Goal: Find specific page/section: Find specific page/section

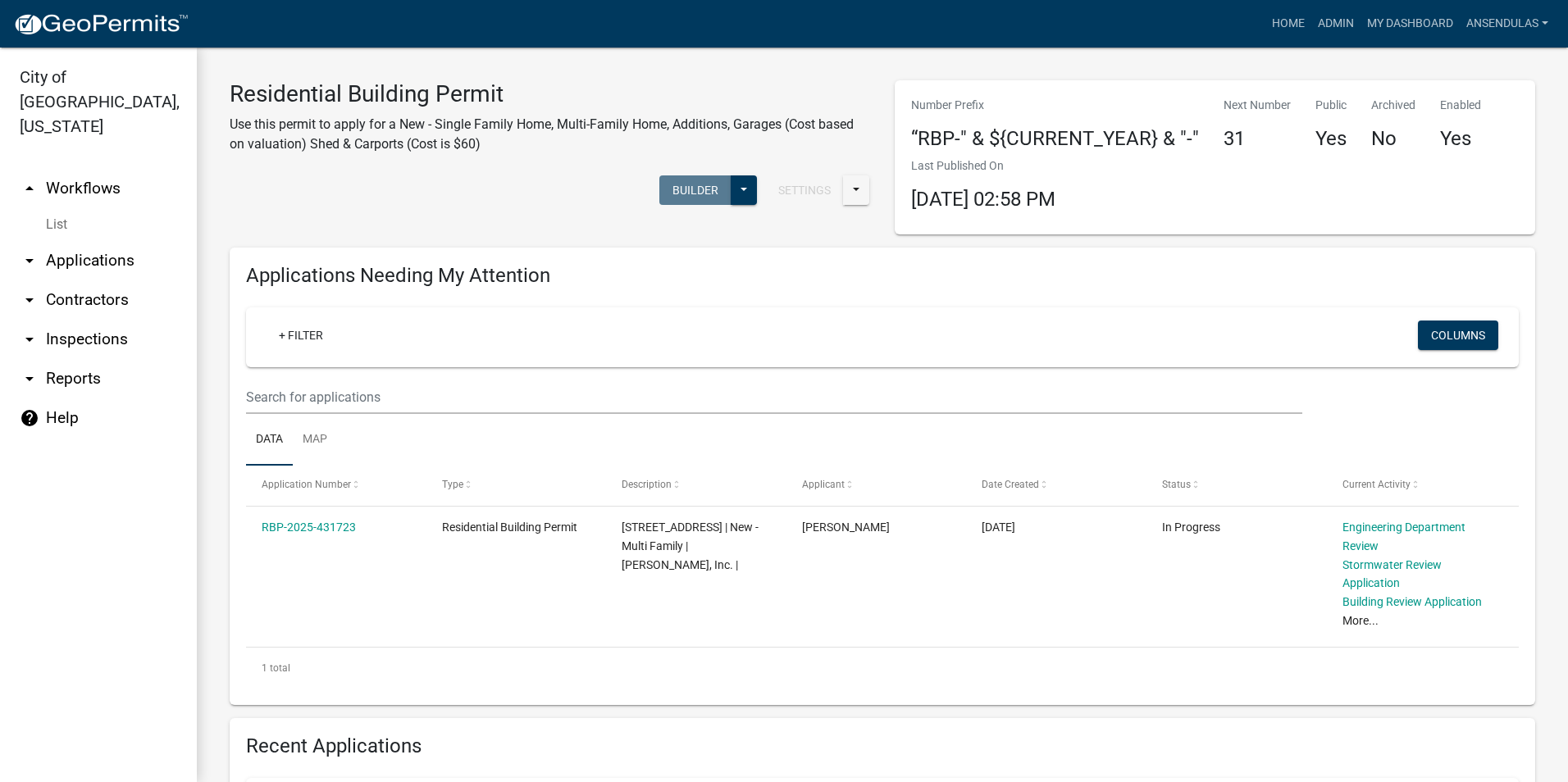
scroll to position [820, 0]
click at [1323, 17] on link "Admin" at bounding box center [1336, 24] width 49 height 31
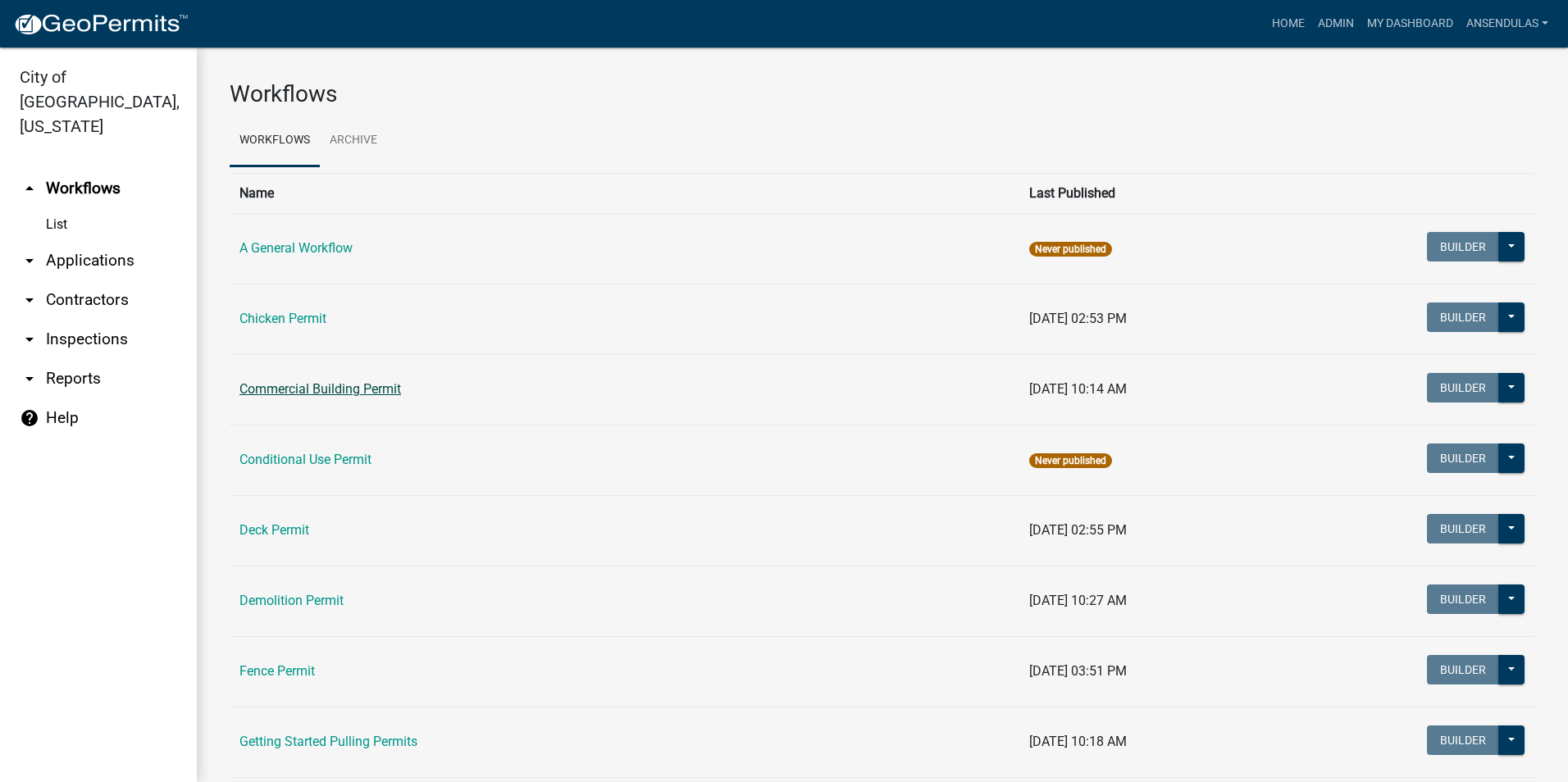
click at [384, 382] on link "Commercial Building Permit" at bounding box center [319, 389] width 162 height 16
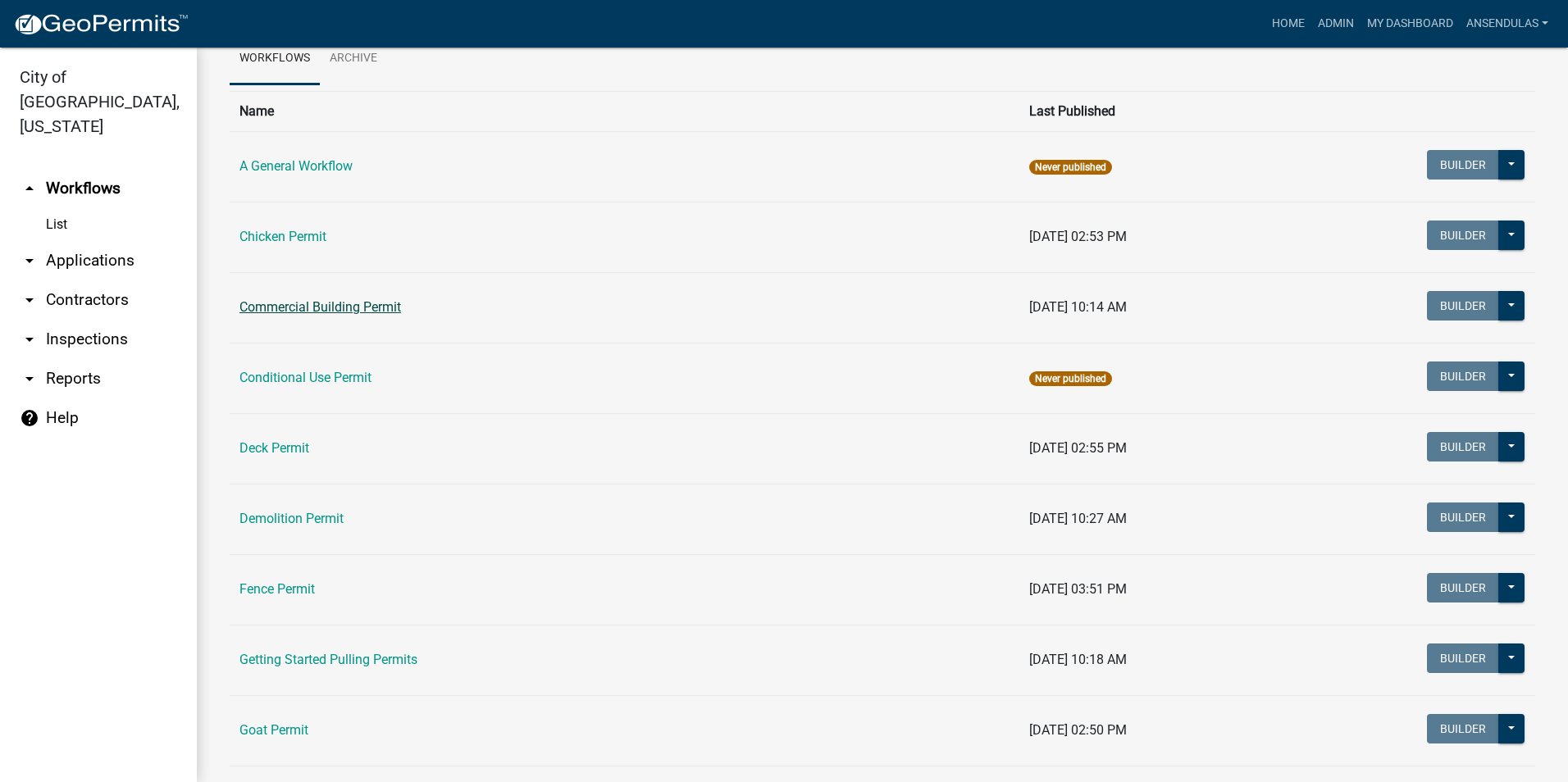
click at [329, 307] on link "Commercial Building Permit" at bounding box center [319, 307] width 162 height 16
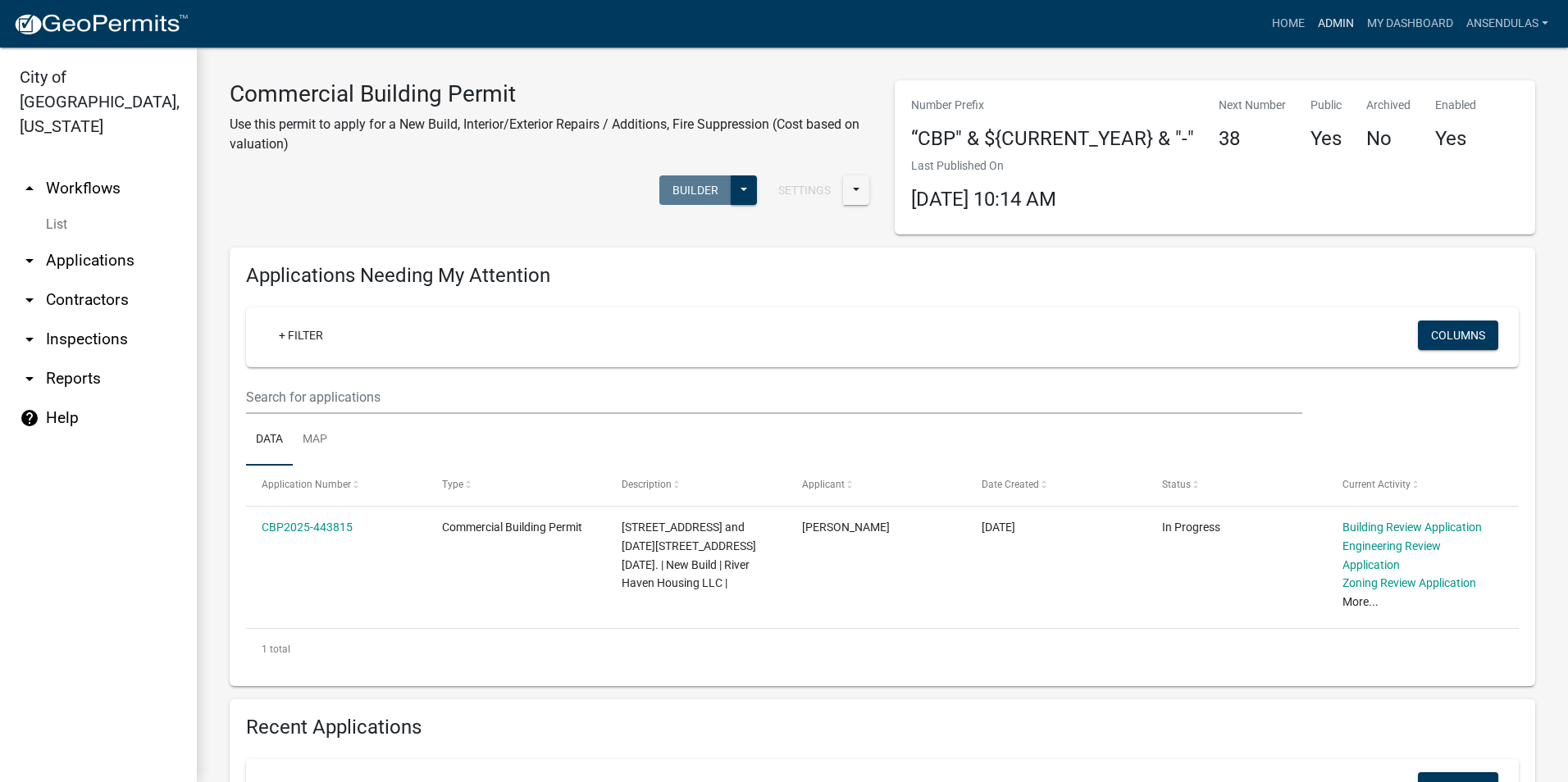
click at [1339, 19] on link "Admin" at bounding box center [1336, 24] width 49 height 31
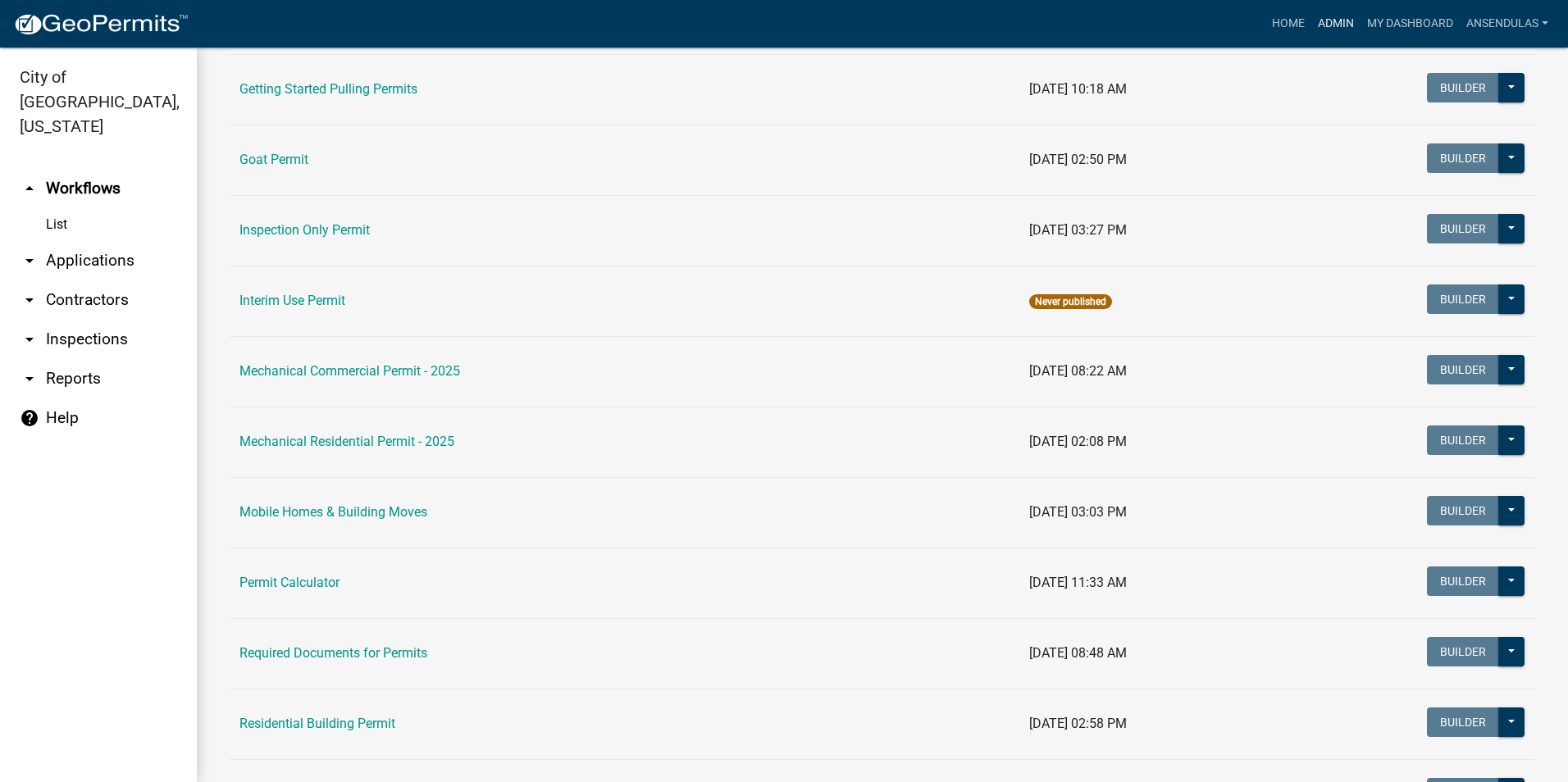
scroll to position [656, 0]
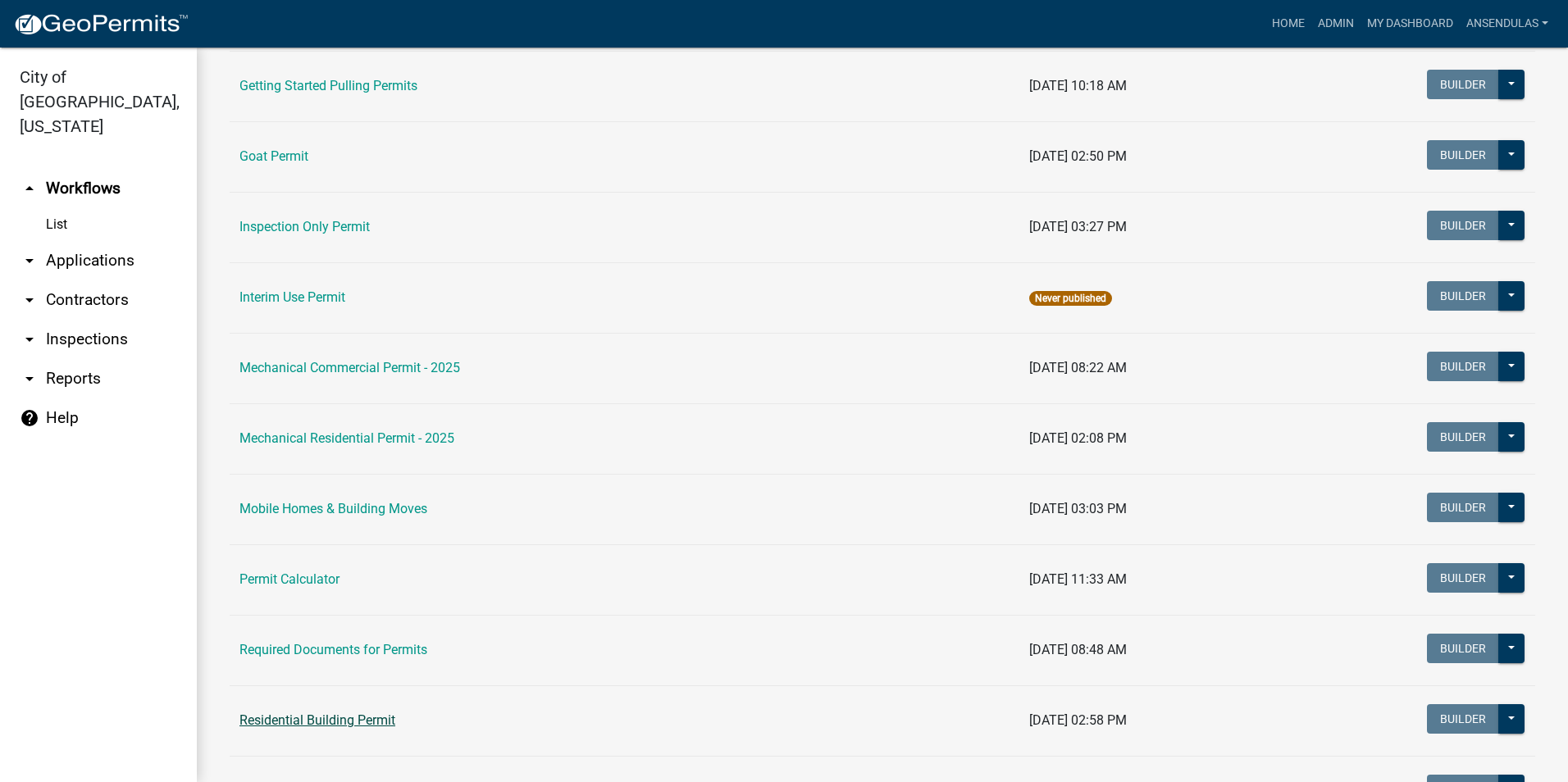
click at [308, 720] on link "Residential Building Permit" at bounding box center [317, 720] width 156 height 16
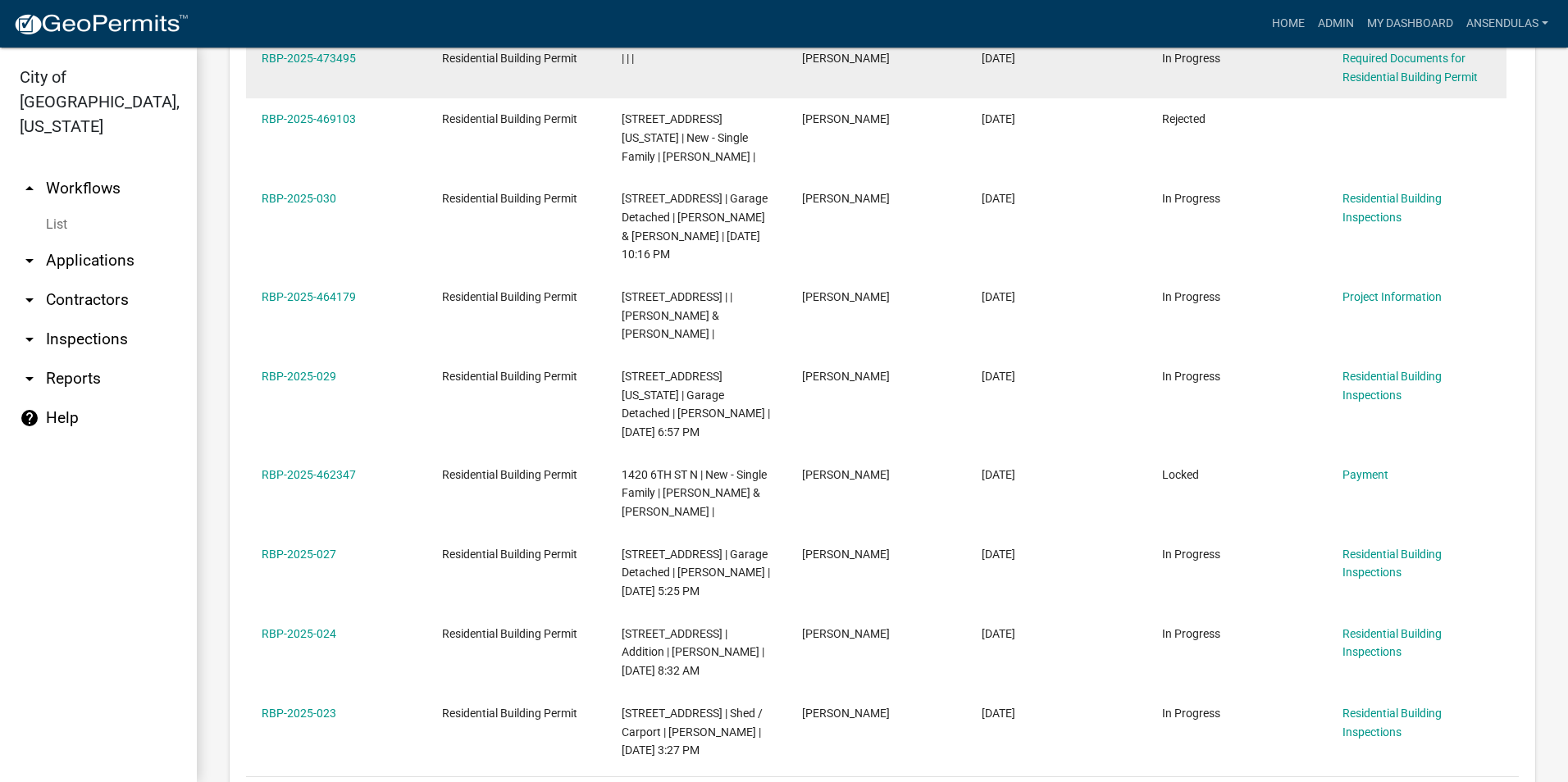
scroll to position [984, 0]
